Goal: Task Accomplishment & Management: Complete application form

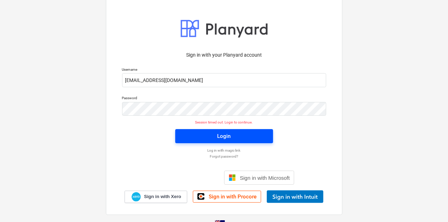
click at [217, 140] on div "Login" at bounding box center [223, 136] width 13 height 9
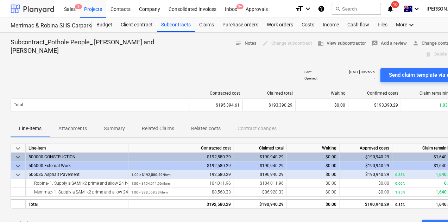
click at [36, 7] on div at bounding box center [33, 9] width 44 height 18
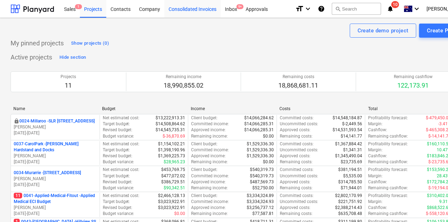
click at [199, 9] on div "Consolidated Invoices" at bounding box center [192, 9] width 56 height 18
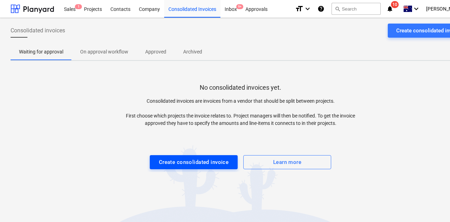
click at [183, 162] on div "Create consolidated invoice" at bounding box center [194, 162] width 70 height 9
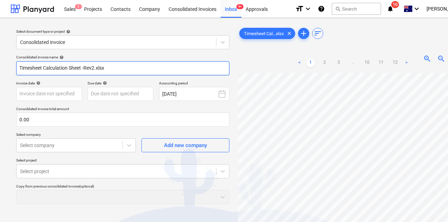
drag, startPoint x: 112, startPoint y: 68, endPoint x: 8, endPoint y: 64, distance: 103.9
click at [8, 64] on div "Select document type or project help Consolidated invoice Consolidated invoice …" at bounding box center [240, 161] width 481 height 287
type input "[PERSON_NAME] Labour September"
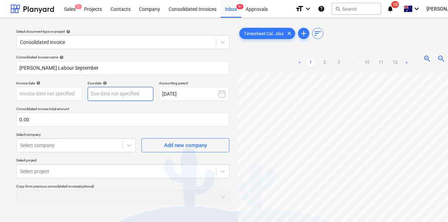
click at [110, 94] on body "Sales 1 Projects Contacts Company Consolidated Invoices Inbox 9+ Approvals form…" at bounding box center [224, 111] width 448 height 222
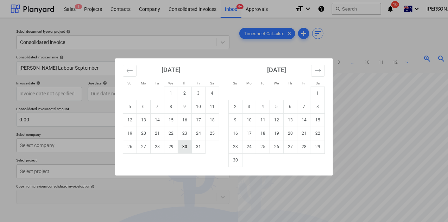
click at [183, 151] on td "30" at bounding box center [185, 146] width 14 height 13
type input "[DATE]"
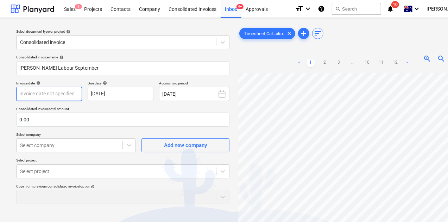
click at [44, 89] on body "Sales 1 Projects Contacts Company Consolidated Invoices Inbox 9+ Approvals form…" at bounding box center [224, 111] width 448 height 222
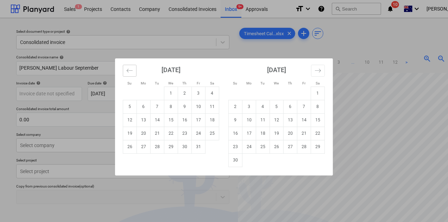
click at [132, 73] on icon "Move backward to switch to the previous month." at bounding box center [129, 70] width 7 height 7
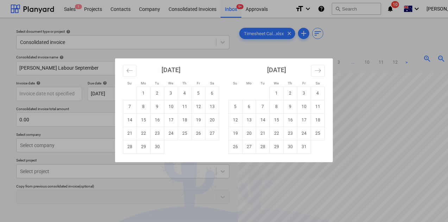
click at [157, 149] on td "30" at bounding box center [158, 146] width 14 height 13
type input "[DATE]"
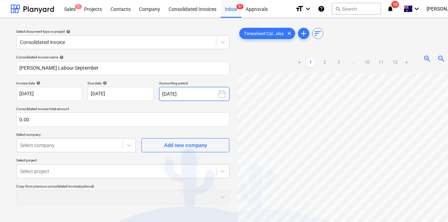
click at [192, 93] on button "[DATE]" at bounding box center [194, 94] width 70 height 14
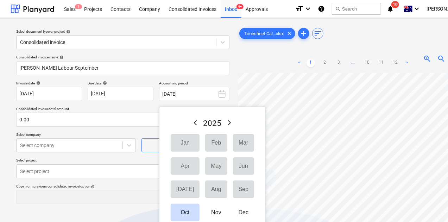
click at [202, 81] on p "Accounting period" at bounding box center [194, 84] width 70 height 6
click at [134, 106] on div "Consolidated invoice name help [PERSON_NAME] Labour September Invoice date help…" at bounding box center [122, 174] width 219 height 245
click at [181, 217] on button "Oct" at bounding box center [185, 213] width 29 height 18
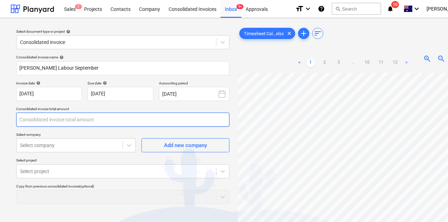
click at [40, 115] on input "text" at bounding box center [122, 120] width 213 height 14
type input "0.00"
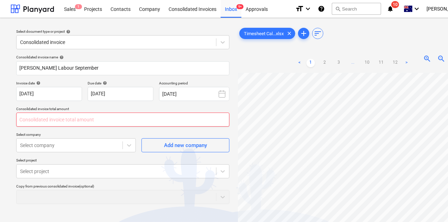
click at [47, 119] on input "text" at bounding box center [122, 120] width 213 height 14
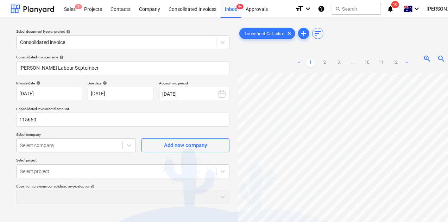
type input "115,660.00"
click at [123, 189] on p "Copy from previous consolidated invoice (optional)" at bounding box center [122, 187] width 213 height 6
click at [76, 148] on body "Sales 1 Projects Contacts Company Consolidated Invoices Inbox 9+ Approvals form…" at bounding box center [224, 111] width 448 height 222
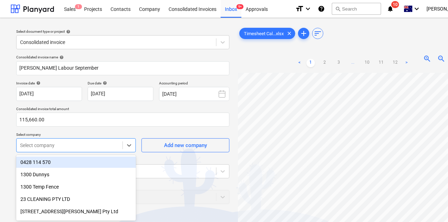
scroll to position [43, 0]
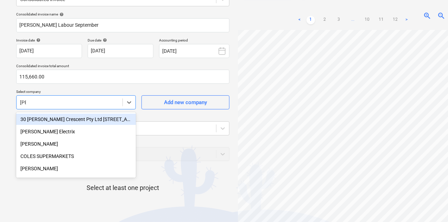
type input "[PERSON_NAME]"
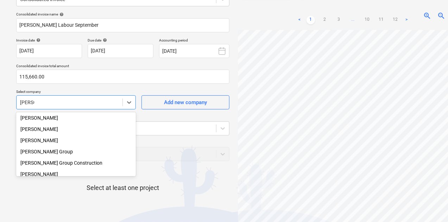
scroll to position [70, 0]
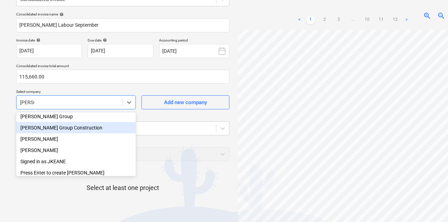
click at [65, 128] on div "[PERSON_NAME] Group Construction" at bounding box center [76, 127] width 120 height 11
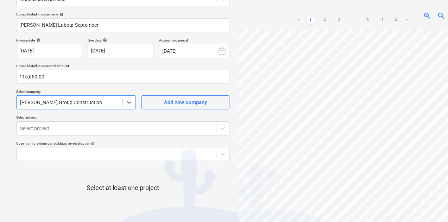
click at [208, 181] on div "Select at least one project" at bounding box center [122, 193] width 213 height 53
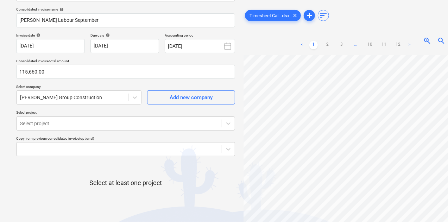
scroll to position [83, 0]
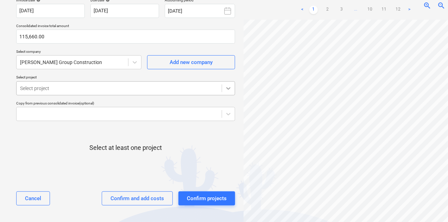
click at [231, 91] on icon at bounding box center [228, 88] width 7 height 7
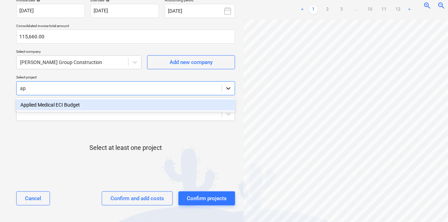
type input "app"
click at [83, 105] on div "Applied Medical ECI Budget" at bounding box center [125, 104] width 219 height 11
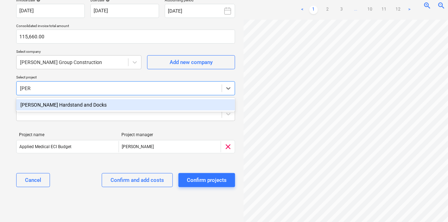
type input "[PERSON_NAME]"
click at [98, 107] on div "[PERSON_NAME] Hardstand and Docks" at bounding box center [125, 104] width 219 height 11
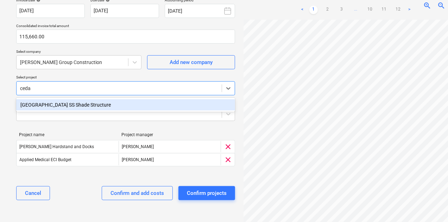
type input "cedar"
click at [85, 109] on div "[GEOGRAPHIC_DATA] SS Shade Structure" at bounding box center [125, 104] width 219 height 11
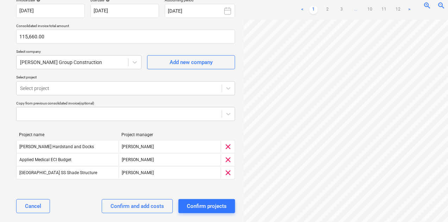
click at [9, 156] on div "Select document type or project help Consolidated invoice Consolidated invoice …" at bounding box center [240, 82] width 481 height 295
click at [226, 117] on body "Sales 1 Projects Contacts Company Consolidated Invoices Inbox 9+ Approvals form…" at bounding box center [224, 28] width 448 height 222
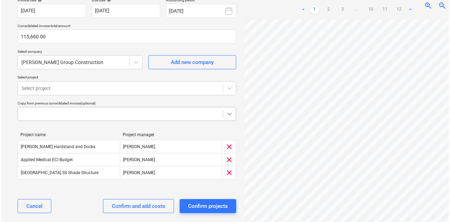
scroll to position [91, 0]
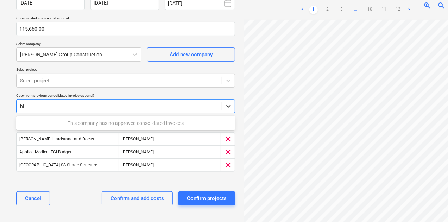
type input "h"
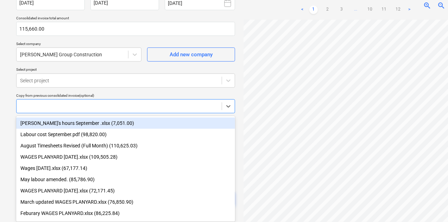
click at [13, 97] on div "Select document type or project help Consolidated invoice Consolidated invoice …" at bounding box center [126, 75] width 230 height 284
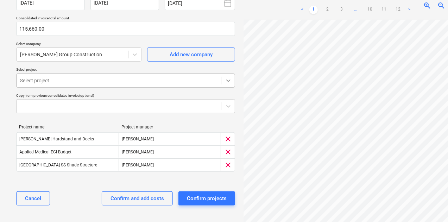
click at [226, 83] on icon at bounding box center [228, 80] width 7 height 7
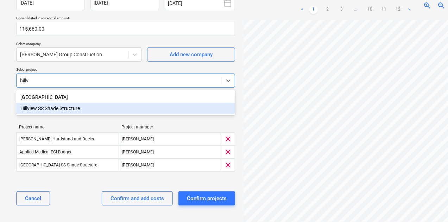
type input "hillv"
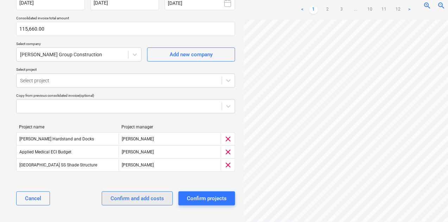
click at [134, 198] on div "Confirm and add costs" at bounding box center [136, 198] width 53 height 9
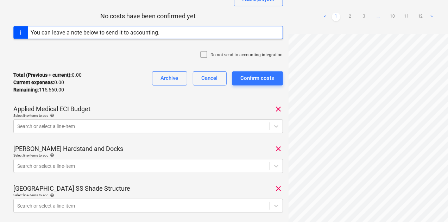
scroll to position [141, 0]
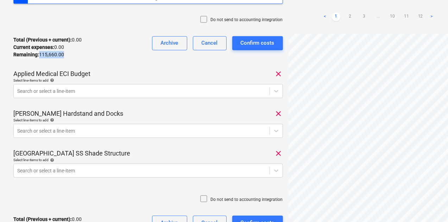
drag, startPoint x: 40, startPoint y: 52, endPoint x: 72, endPoint y: 53, distance: 32.0
click at [72, 53] on div "Remaining : 115,660.00" at bounding box center [47, 54] width 68 height 7
click at [73, 54] on div "Remaining : 115,660.00" at bounding box center [47, 54] width 68 height 7
click at [88, 52] on div "Total (Previous + current) : 0.00 Current expenses : 0.00 Remaining : 115,660.0…" at bounding box center [147, 47] width 269 height 33
click at [129, 93] on div at bounding box center [141, 91] width 249 height 7
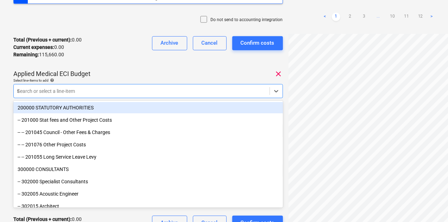
type input "fore"
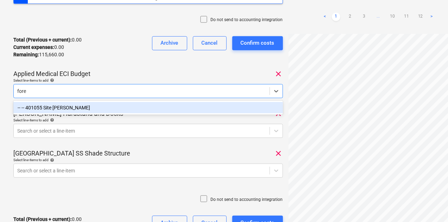
click at [65, 106] on div "-- -- 401055 Site [PERSON_NAME]" at bounding box center [147, 107] width 269 height 11
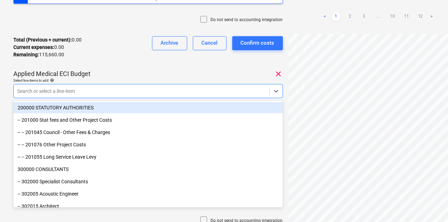
click at [110, 66] on div "[PERSON_NAME] Labour September Consolidated invoice total amount 115,660.00 Sub…" at bounding box center [147, 75] width 269 height 379
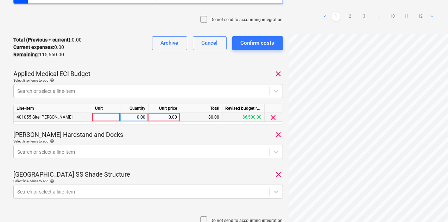
click at [102, 118] on div at bounding box center [106, 117] width 28 height 9
type input "item"
click at [172, 115] on div "0.00" at bounding box center [164, 117] width 26 height 9
type input "9100"
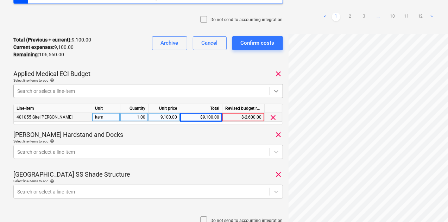
click at [276, 90] on icon at bounding box center [276, 91] width 7 height 7
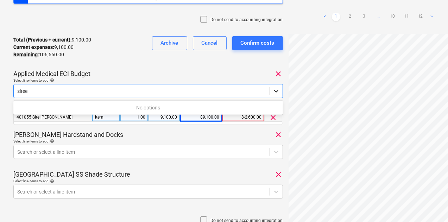
type input "site"
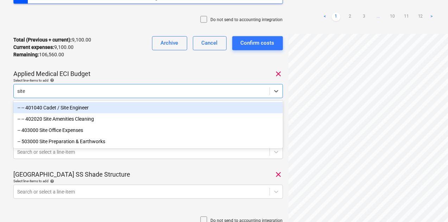
click at [102, 105] on div "-- -- 401040 Cadet / Site Engineer" at bounding box center [147, 107] width 269 height 11
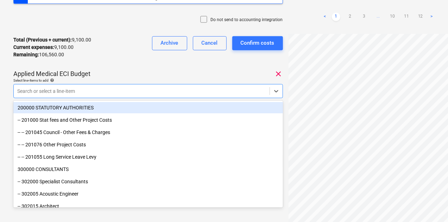
click at [94, 62] on div "Total (Previous + current) : 9,100.00 Current expenses : 9,100.00 Remaining : 1…" at bounding box center [147, 47] width 269 height 33
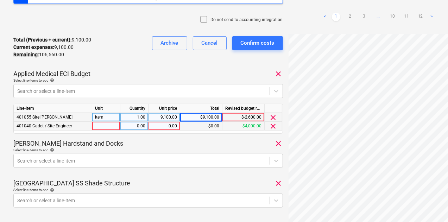
click at [107, 127] on div at bounding box center [106, 126] width 28 height 9
type input "item"
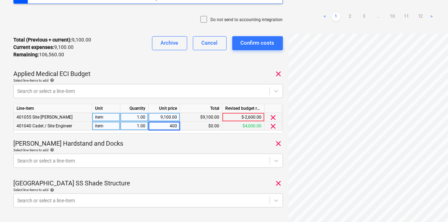
type input "4000"
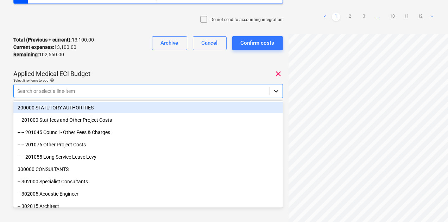
click at [277, 94] on icon at bounding box center [276, 91] width 7 height 7
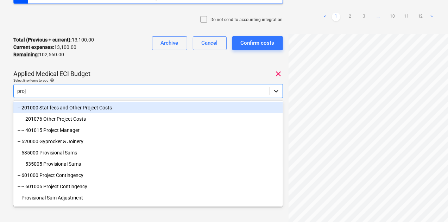
type input "proje"
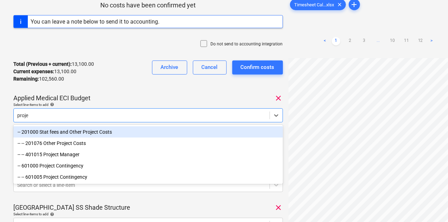
scroll to position [106, 0]
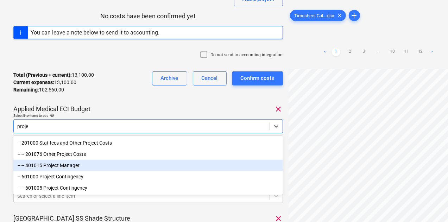
click at [77, 164] on div "-- -- 401015 Project Manager" at bounding box center [147, 165] width 269 height 11
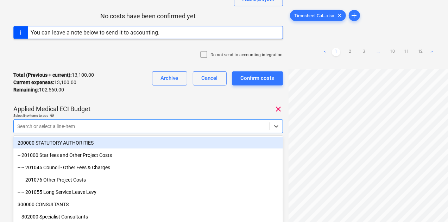
click at [110, 100] on div "[PERSON_NAME] Labour September Consolidated invoice total amount 115,660.00 Sub…" at bounding box center [147, 119] width 269 height 396
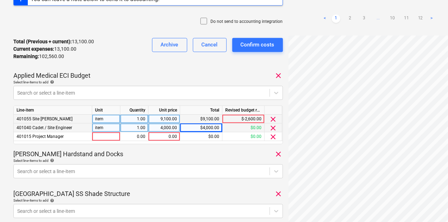
scroll to position [176, 0]
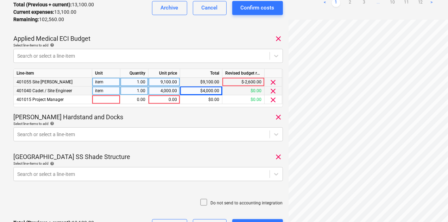
click at [103, 94] on div "item" at bounding box center [106, 91] width 28 height 9
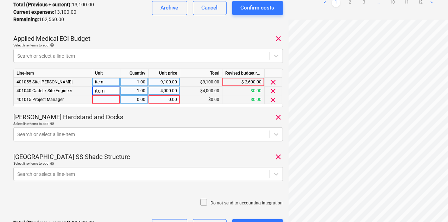
click at [106, 96] on div at bounding box center [106, 99] width 28 height 9
type input "item"
type input "2000"
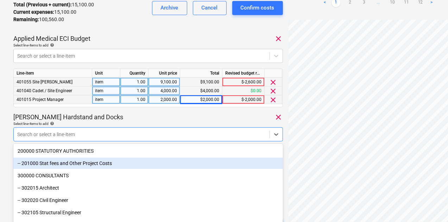
scroll to position [208, 0]
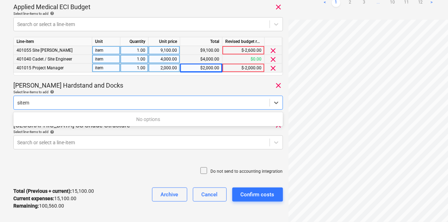
type input "site"
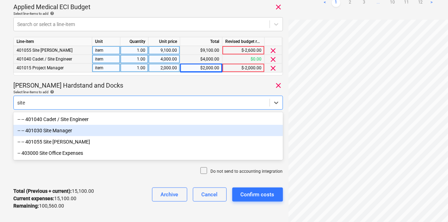
click at [61, 133] on div "-- -- 401030 Site Manager" at bounding box center [147, 130] width 269 height 11
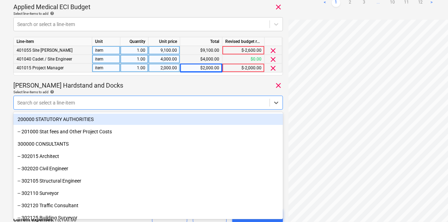
click at [128, 90] on div "Select line-items to add help" at bounding box center [147, 92] width 269 height 5
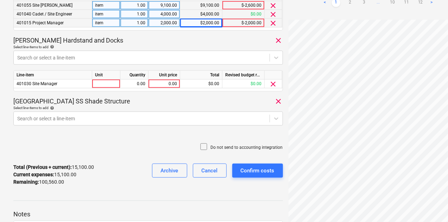
scroll to position [278, 0]
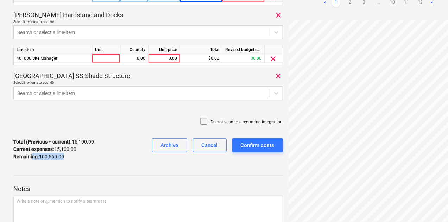
drag, startPoint x: 51, startPoint y: 159, endPoint x: 31, endPoint y: 160, distance: 20.4
click at [31, 160] on div "Remaining : 100,560.00" at bounding box center [53, 156] width 81 height 7
click at [73, 164] on div "Total (Previous + current) : 15,100.00 Current expenses : 15,100.00 Remaining :…" at bounding box center [147, 149] width 269 height 33
drag, startPoint x: 65, startPoint y: 159, endPoint x: 37, endPoint y: 161, distance: 28.3
click at [37, 161] on div "Total (Previous + current) : 15,100.00 Current expenses : 15,100.00 Remaining :…" at bounding box center [147, 149] width 269 height 33
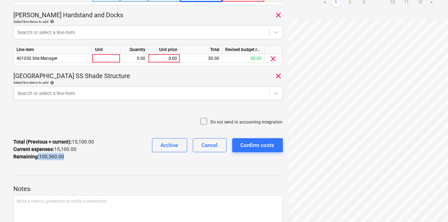
click at [85, 160] on div "Total (Previous + current) : 15,100.00 Current expenses : 15,100.00 Remaining :…" at bounding box center [147, 149] width 269 height 33
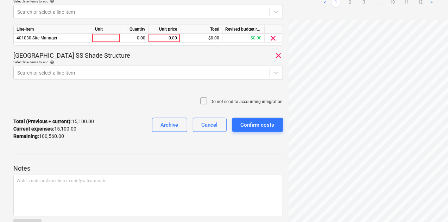
scroll to position [313, 0]
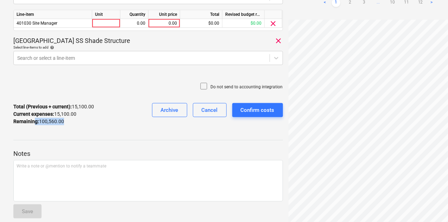
drag, startPoint x: 65, startPoint y: 119, endPoint x: 20, endPoint y: 117, distance: 45.1
click at [20, 118] on div "Remaining : 100,560.00" at bounding box center [53, 121] width 81 height 7
click at [99, 131] on div at bounding box center [147, 134] width 269 height 6
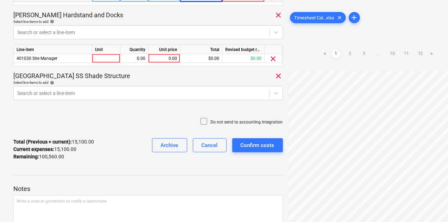
scroll to position [0, 0]
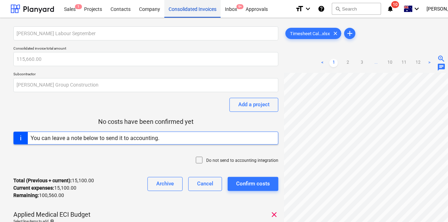
click at [177, 15] on div "Consolidated Invoices" at bounding box center [192, 9] width 56 height 18
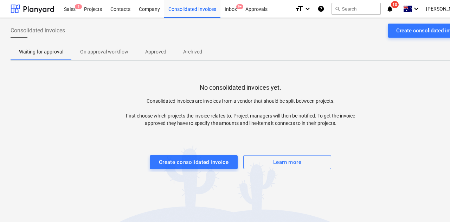
click at [99, 52] on p "On approval workflow" at bounding box center [104, 51] width 48 height 7
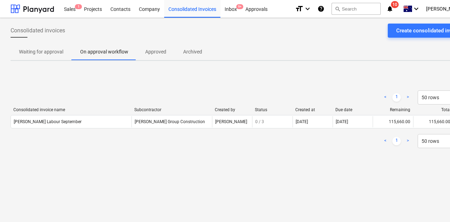
click at [158, 56] on span "Approved" at bounding box center [156, 52] width 38 height 12
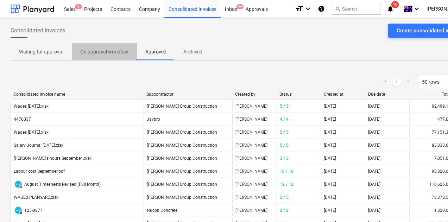
click at [91, 47] on span "On approval workflow" at bounding box center [104, 52] width 65 height 12
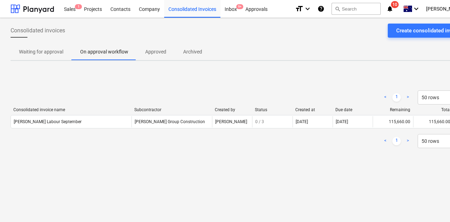
click at [157, 52] on p "Approved" at bounding box center [155, 51] width 21 height 7
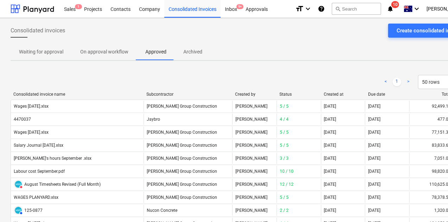
click at [374, 96] on div "Due date" at bounding box center [387, 94] width 39 height 5
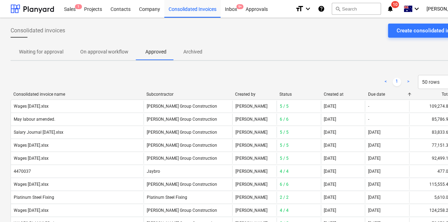
click at [339, 95] on div "Created at" at bounding box center [343, 94] width 39 height 5
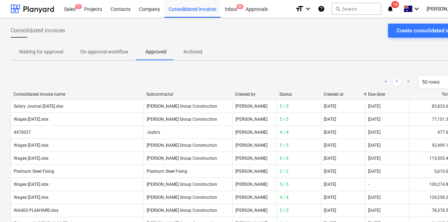
click at [331, 94] on div "Created at" at bounding box center [343, 94] width 39 height 5
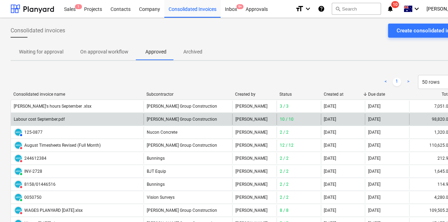
click at [55, 122] on div "Labour cost September.pdf" at bounding box center [77, 119] width 133 height 11
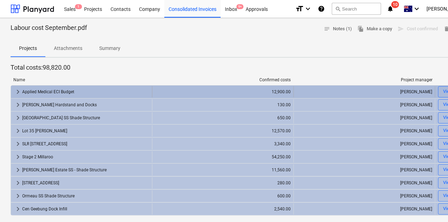
click at [17, 93] on span "keyboard_arrow_right" at bounding box center [18, 92] width 8 height 8
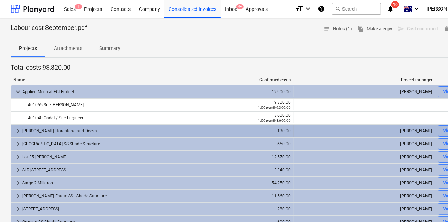
click at [15, 129] on span "keyboard_arrow_right" at bounding box center [18, 131] width 8 height 8
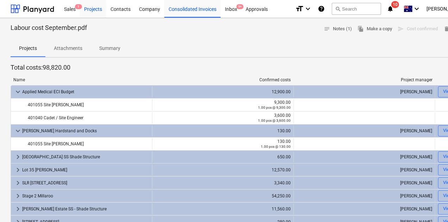
click at [96, 9] on div "Projects" at bounding box center [93, 9] width 26 height 18
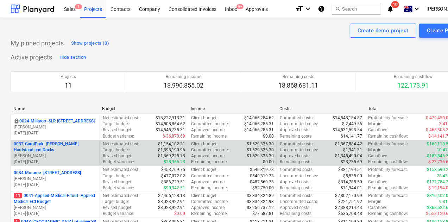
click at [70, 145] on p "0037-CarolPark - [PERSON_NAME] Hardstand and Docks" at bounding box center [55, 147] width 83 height 12
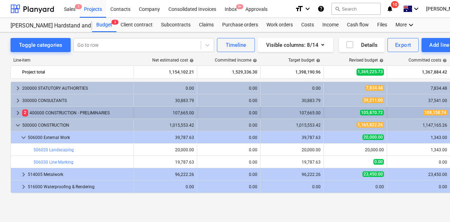
click at [18, 113] on span "keyboard_arrow_right" at bounding box center [18, 113] width 8 height 8
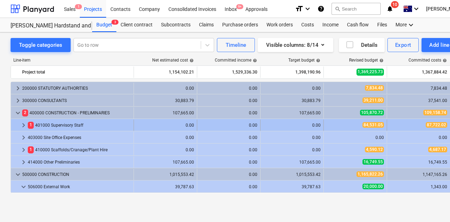
click at [23, 125] on span "keyboard_arrow_right" at bounding box center [23, 125] width 8 height 8
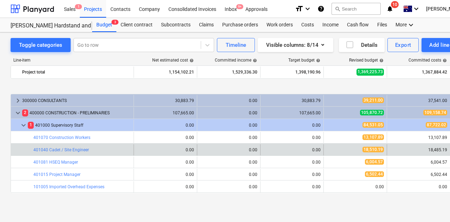
scroll to position [35, 0]
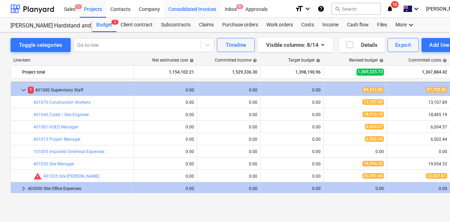
click at [192, 13] on div "Consolidated Invoices" at bounding box center [192, 9] width 56 height 18
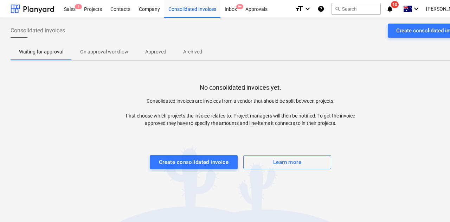
click at [156, 47] on span "Approved" at bounding box center [156, 52] width 38 height 12
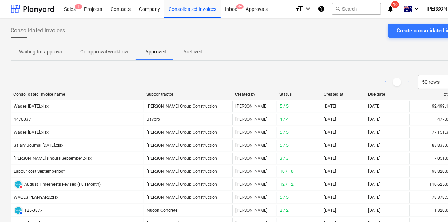
click at [381, 95] on div "Due date" at bounding box center [387, 94] width 39 height 5
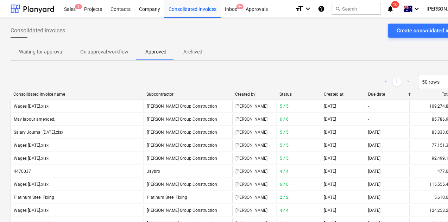
click at [329, 92] on div "Created at" at bounding box center [343, 94] width 39 height 5
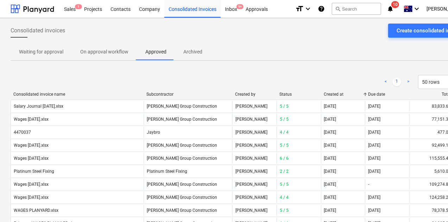
click at [329, 92] on div "Created at" at bounding box center [343, 94] width 39 height 5
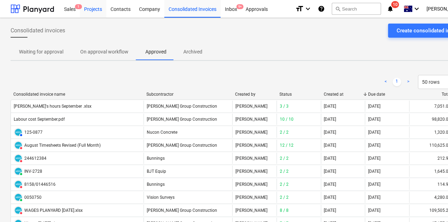
click at [75, 10] on div "Sales 1" at bounding box center [70, 9] width 20 height 18
